Goal: Check status: Check status

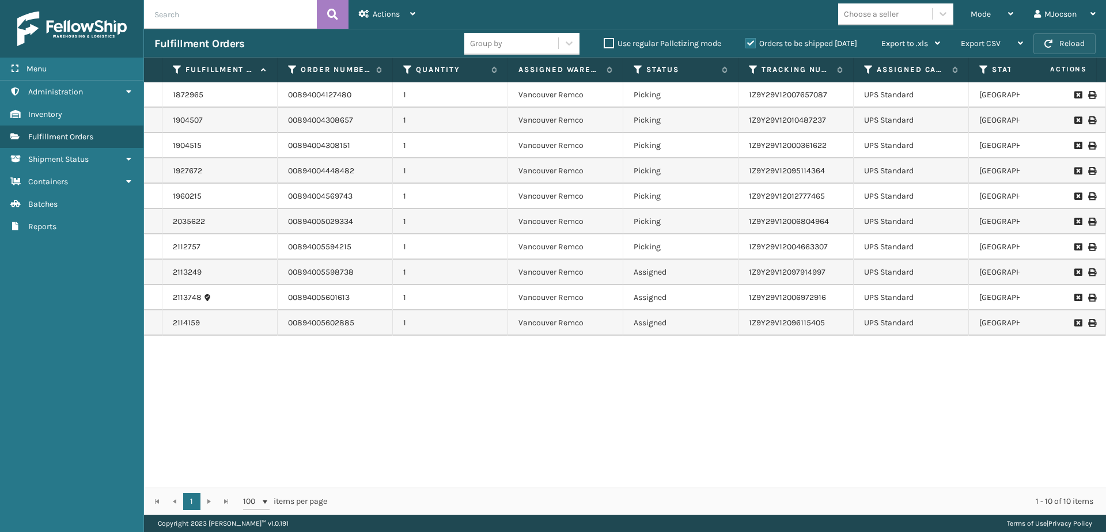
click at [1077, 46] on button "Reload" at bounding box center [1065, 43] width 62 height 21
